Goal: Task Accomplishment & Management: Manage account settings

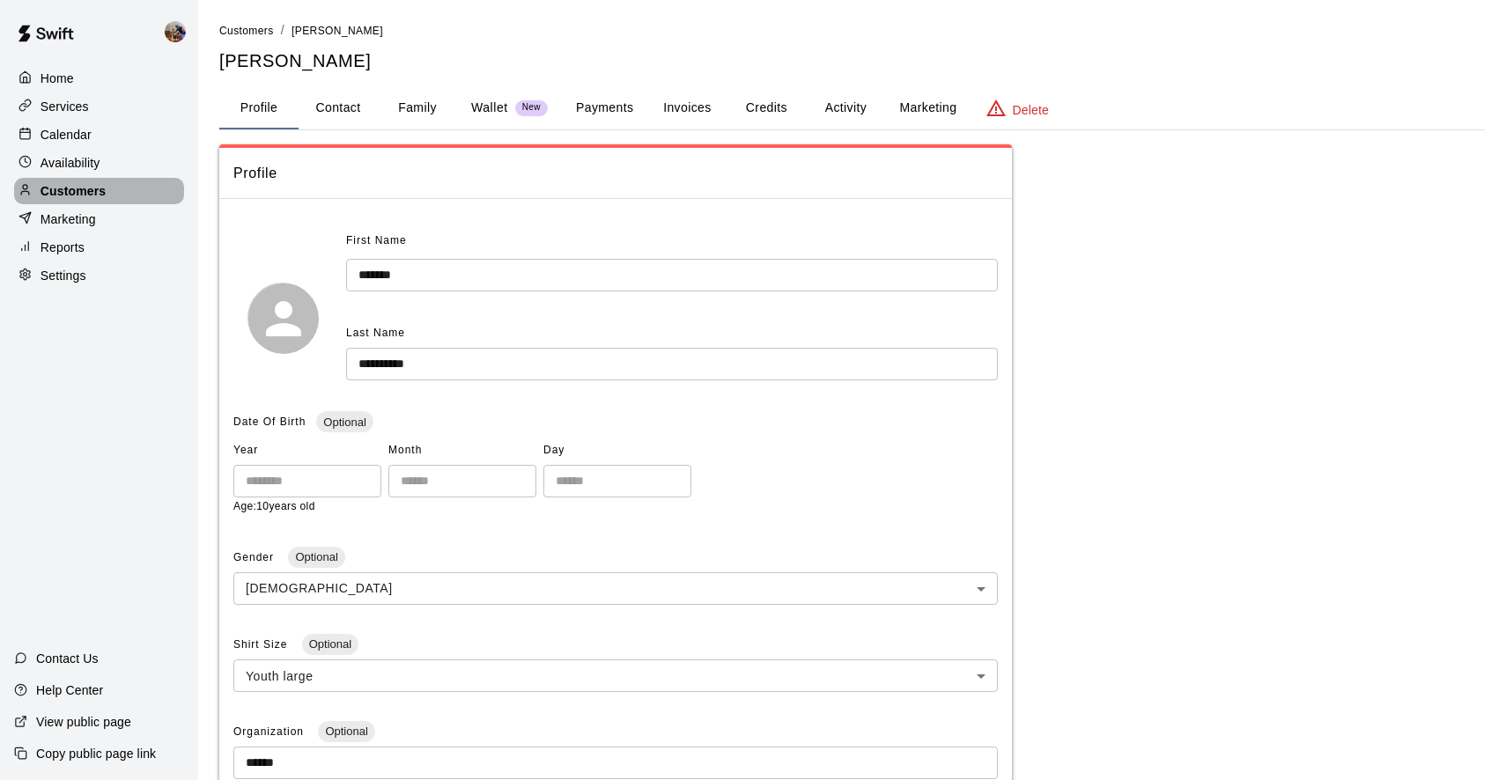
click at [77, 191] on p "Customers" at bounding box center [73, 191] width 65 height 18
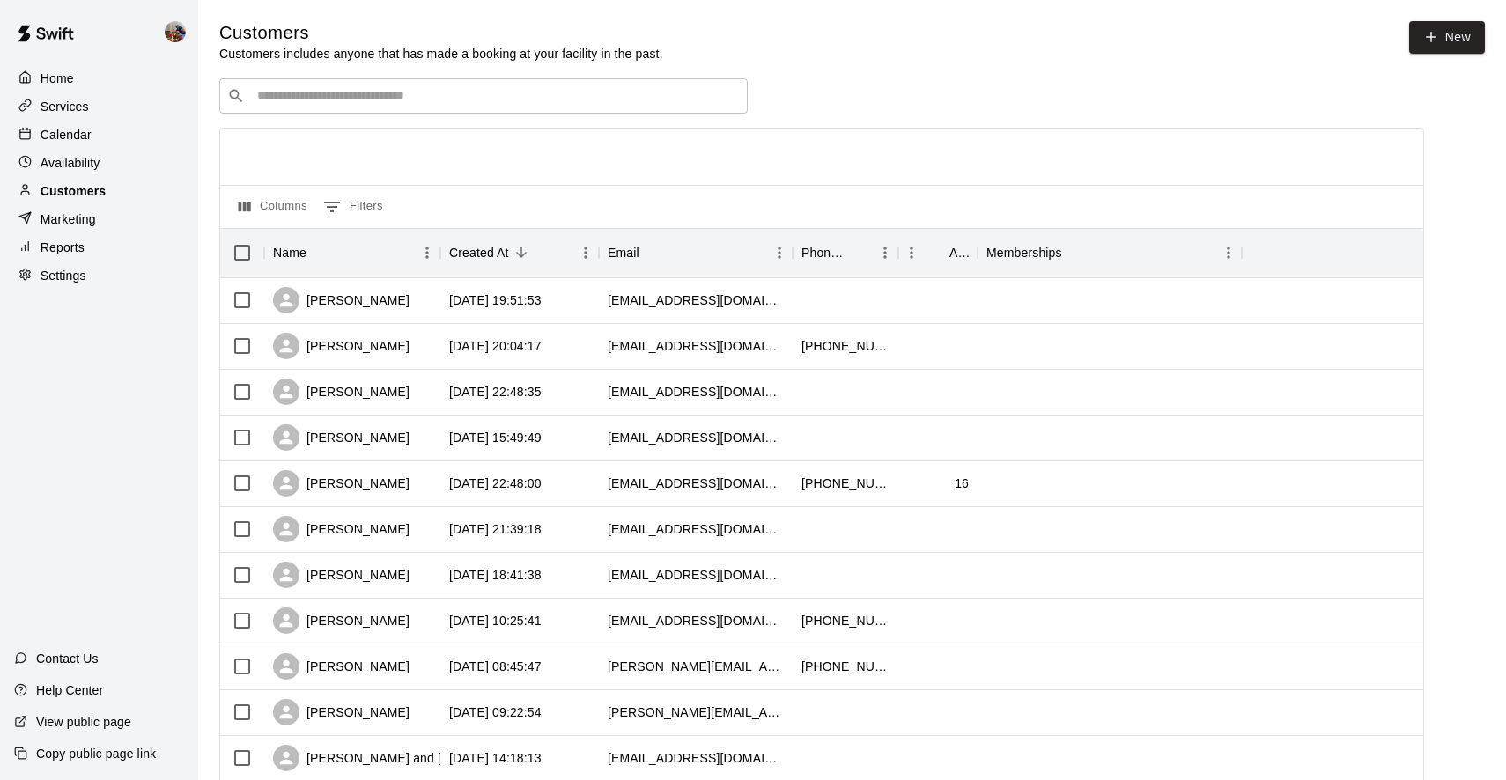
click at [71, 189] on p "Customers" at bounding box center [73, 191] width 65 height 18
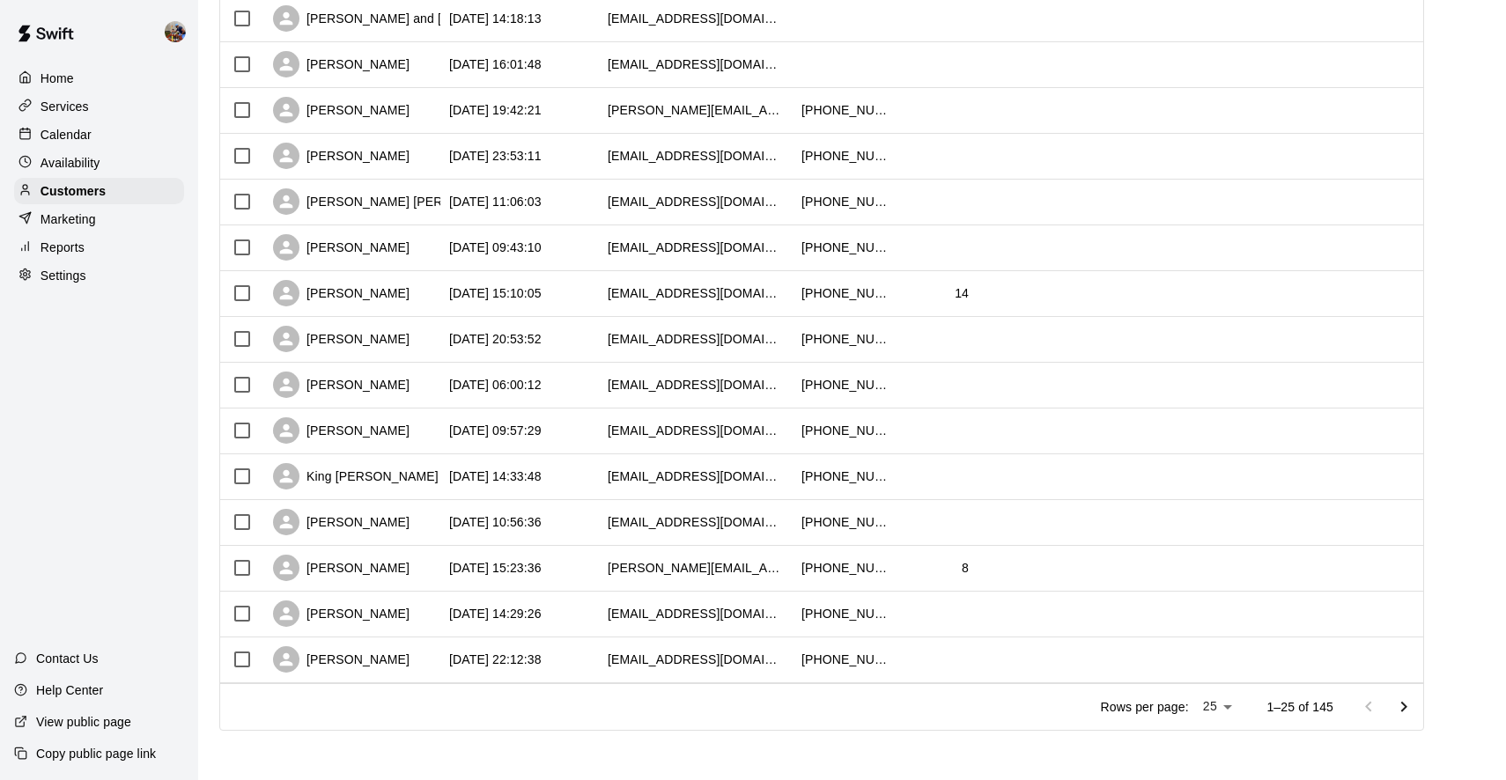
scroll to position [739, 0]
click at [1403, 706] on icon "Go to next page" at bounding box center [1403, 708] width 21 height 21
click at [1403, 713] on icon "Go to next page" at bounding box center [1403, 708] width 21 height 21
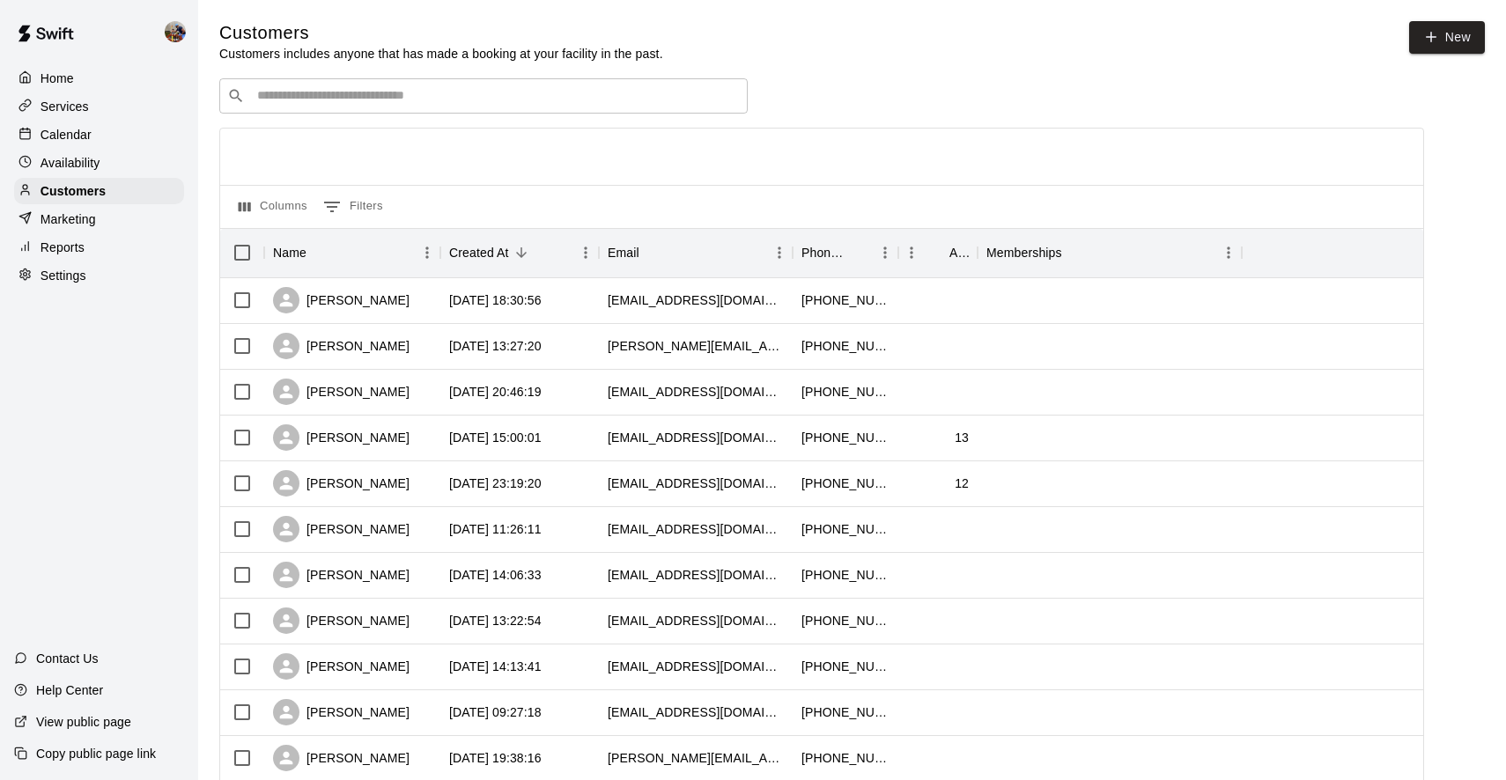
scroll to position [0, 0]
click at [414, 97] on input "Search customers by name or email" at bounding box center [496, 96] width 488 height 18
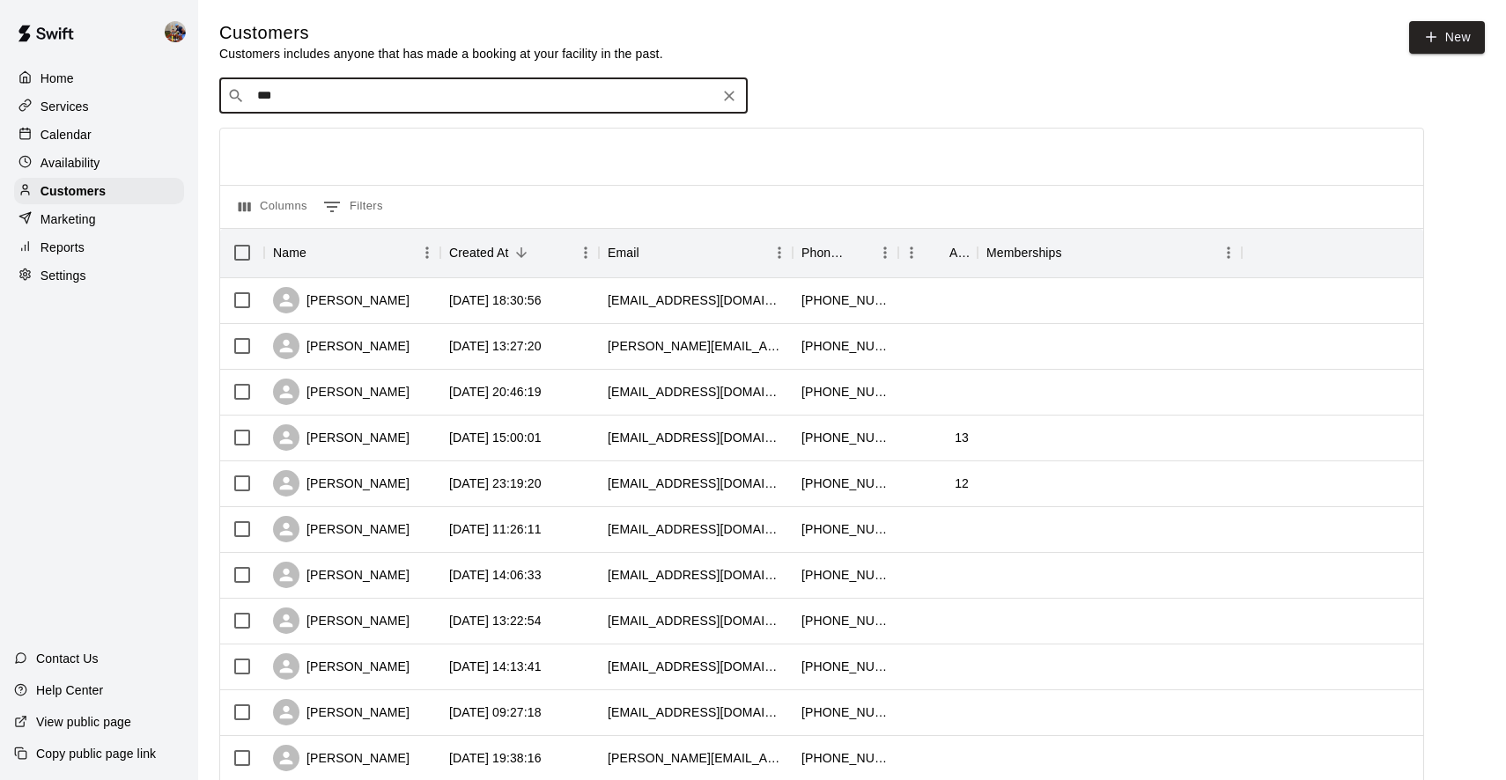
type input "****"
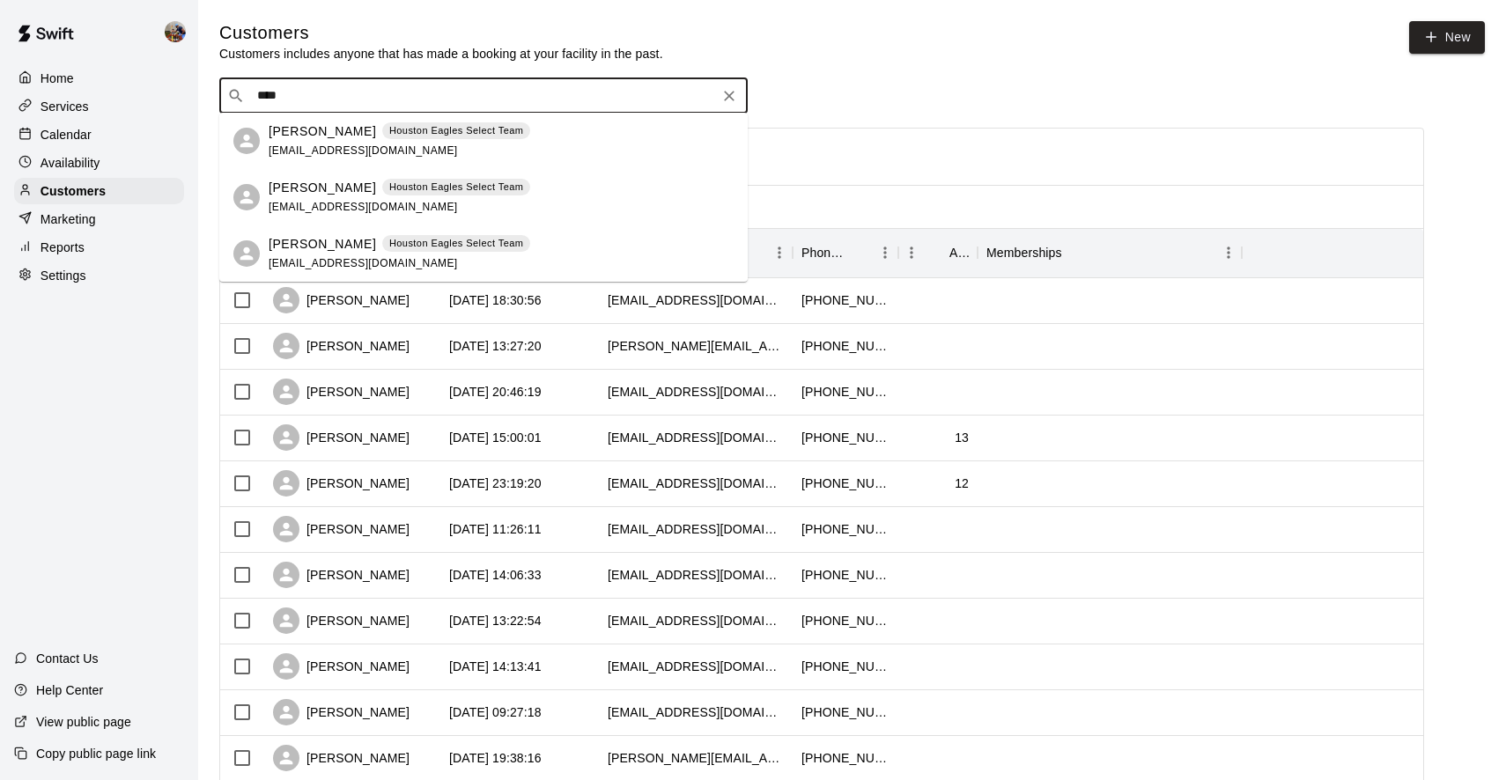
click at [322, 138] on p "[PERSON_NAME]" at bounding box center [322, 131] width 107 height 18
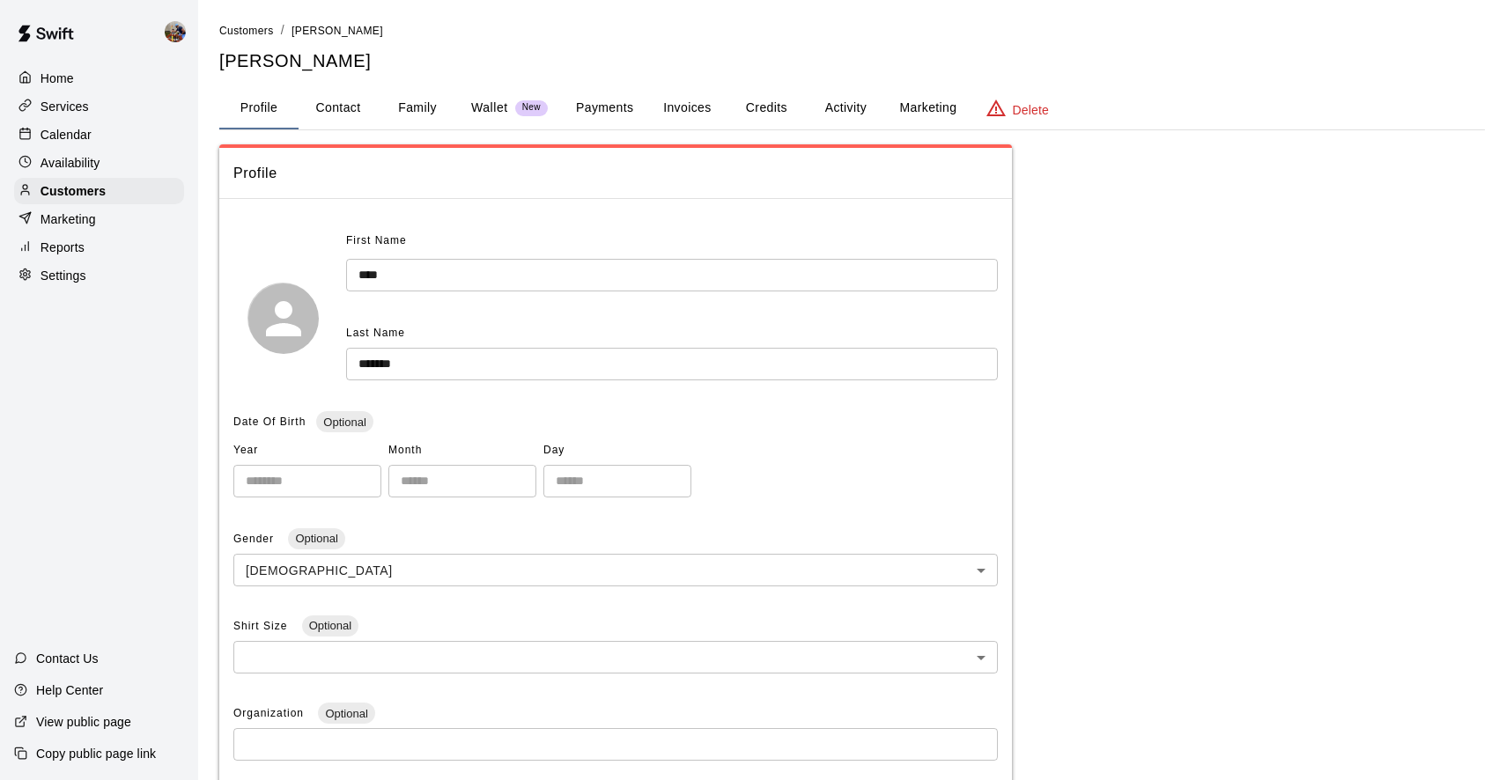
click at [624, 106] on button "Payments" at bounding box center [604, 108] width 85 height 42
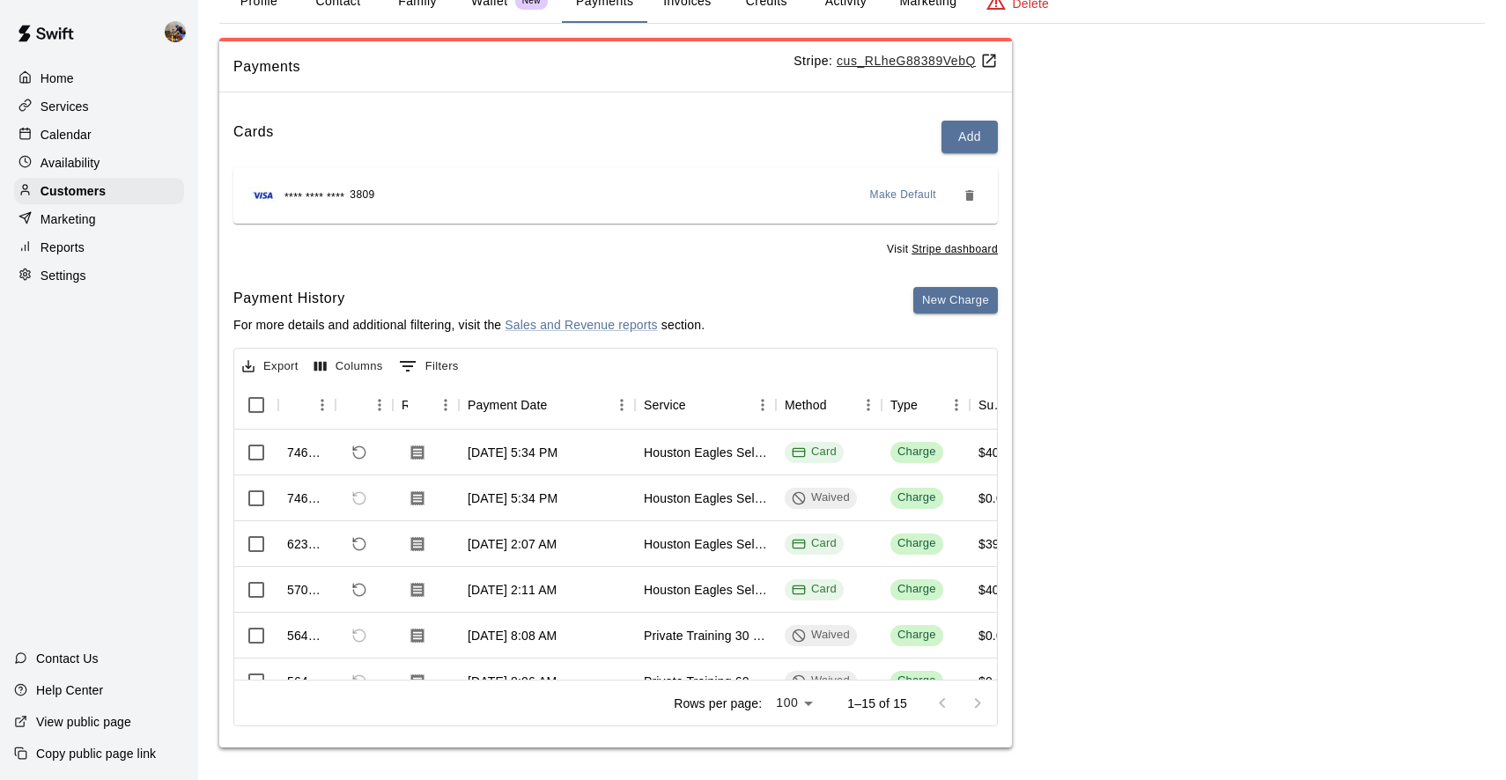
scroll to position [106, 0]
click at [991, 60] on icon at bounding box center [989, 62] width 18 height 18
click at [972, 136] on button "Add" at bounding box center [970, 138] width 56 height 33
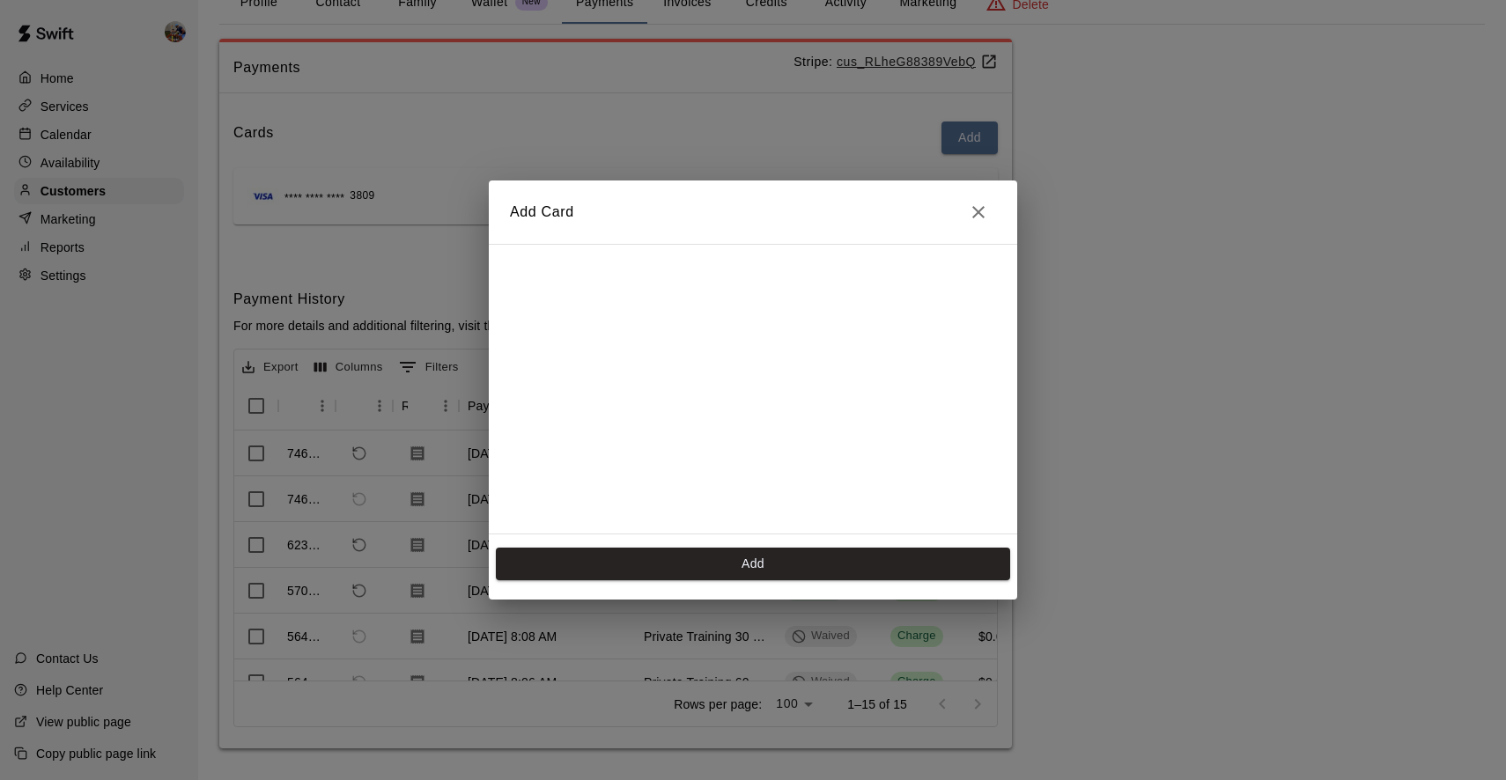
scroll to position [0, 0]
click at [981, 213] on icon "Close" at bounding box center [978, 212] width 21 height 21
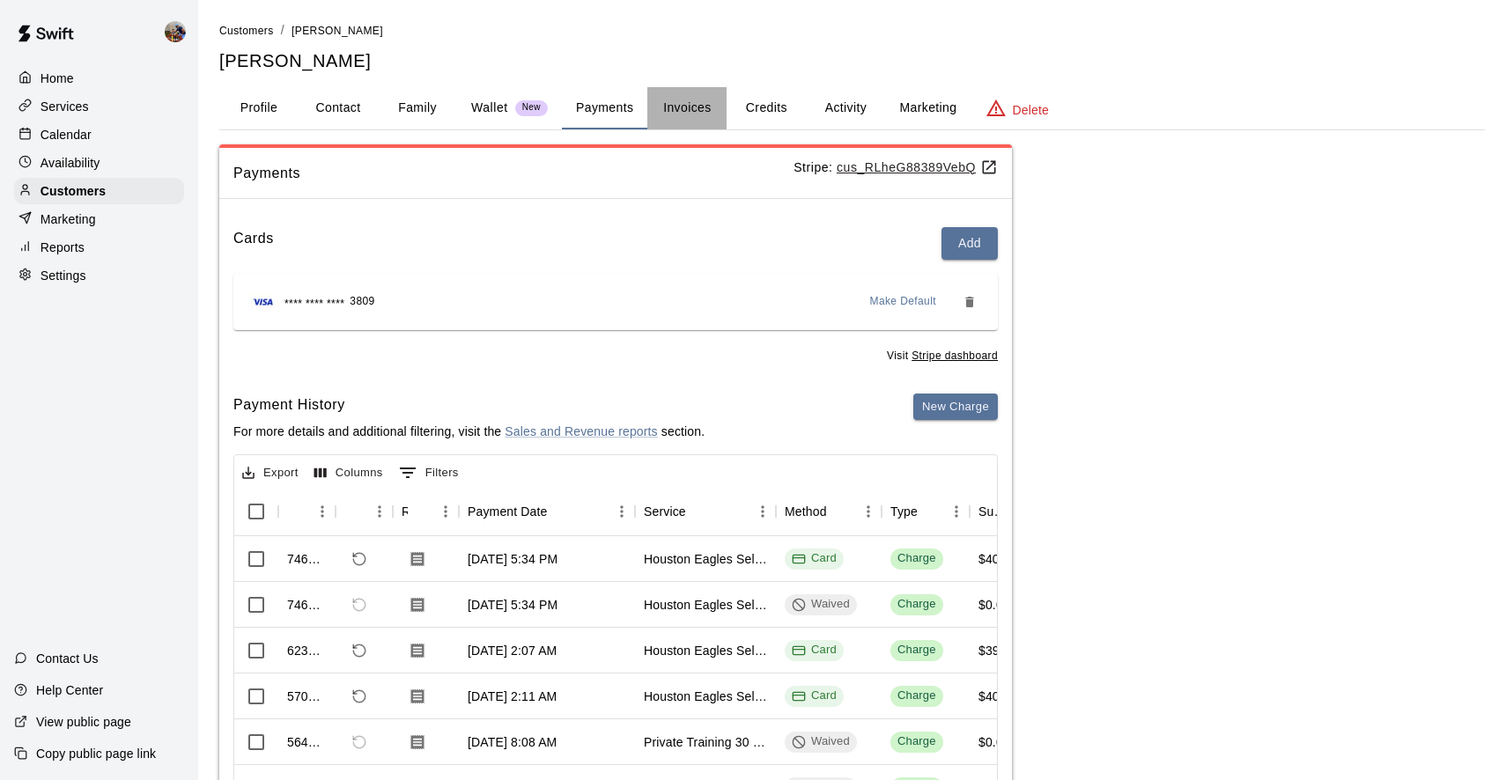
click at [678, 103] on button "Invoices" at bounding box center [686, 108] width 79 height 42
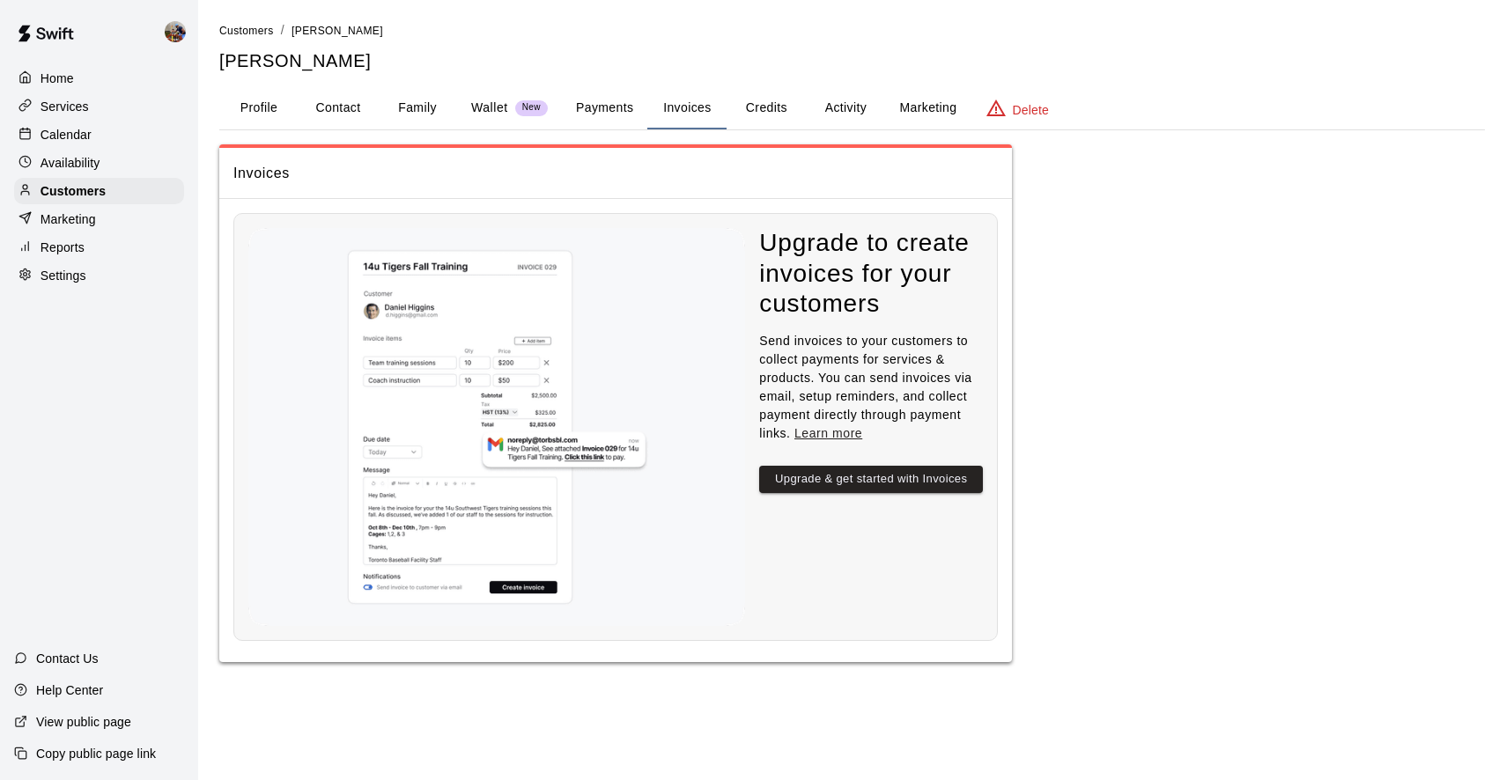
click at [501, 104] on p "Wallet" at bounding box center [489, 108] width 37 height 18
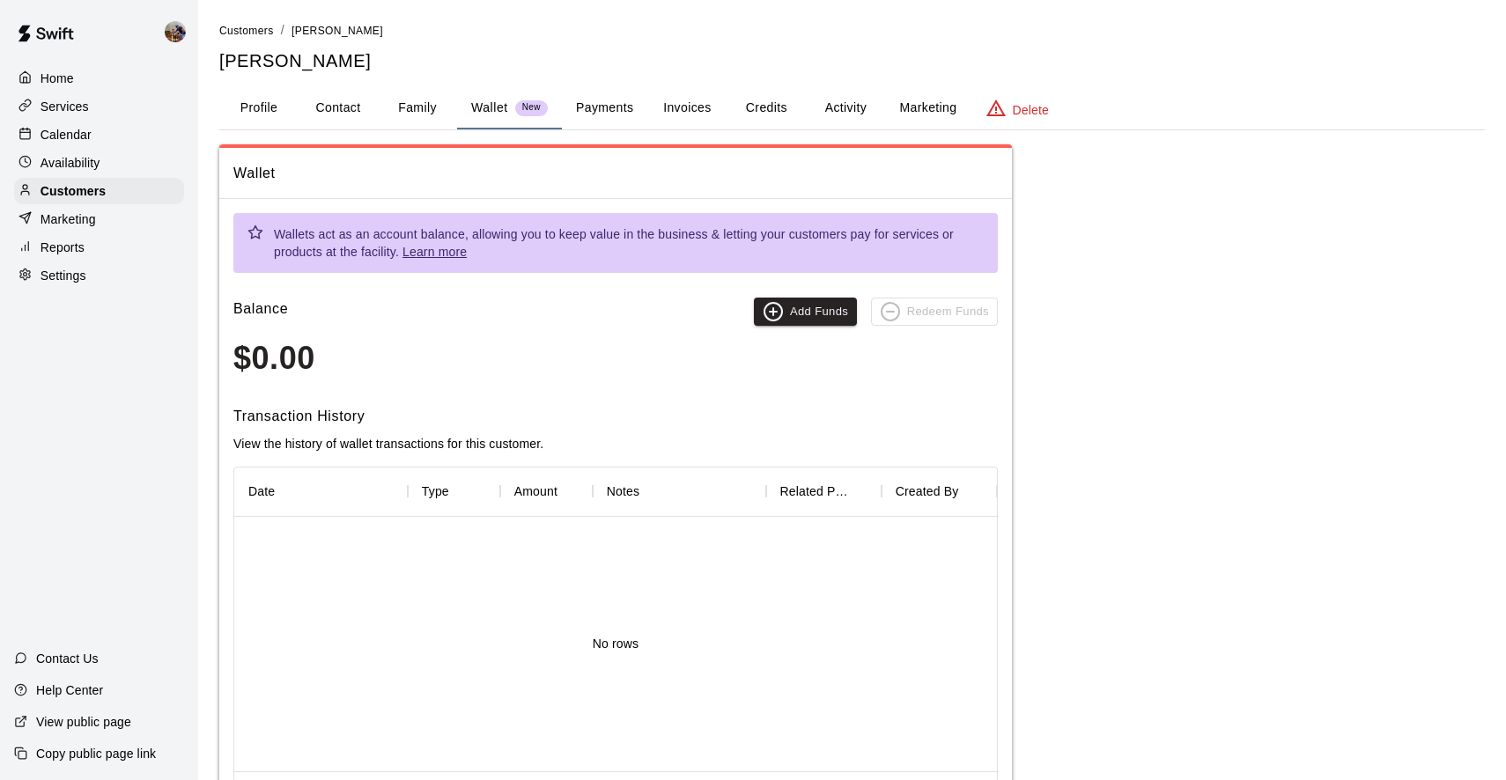
click at [46, 690] on p "Help Center" at bounding box center [69, 691] width 67 height 18
